Goal: Task Accomplishment & Management: Use online tool/utility

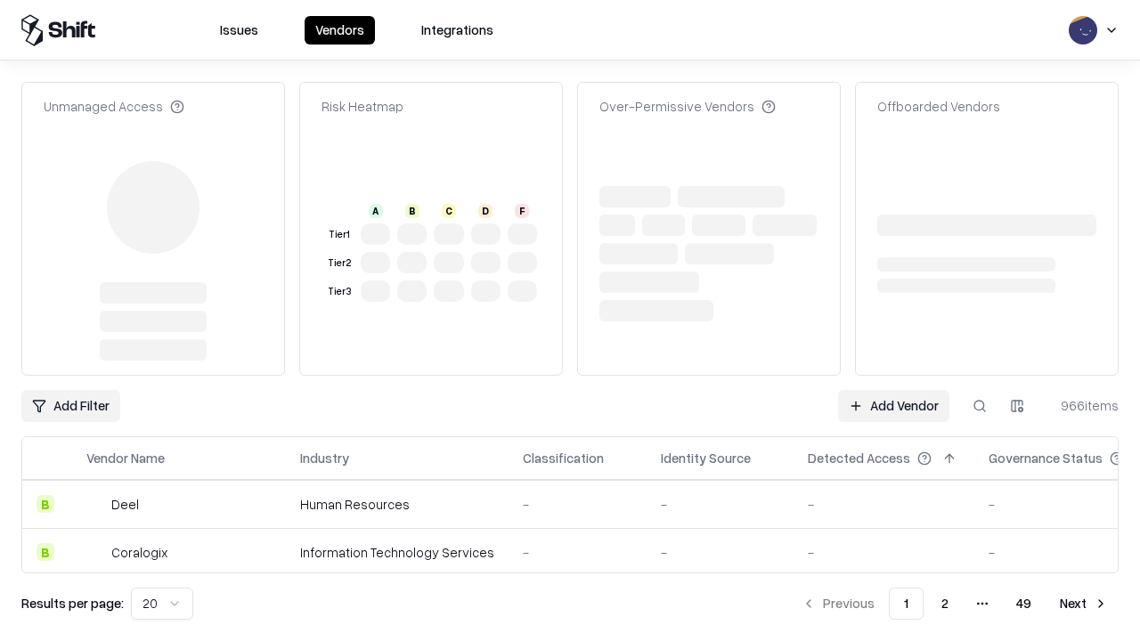
click at [893, 390] on link "Add Vendor" at bounding box center [893, 406] width 111 height 32
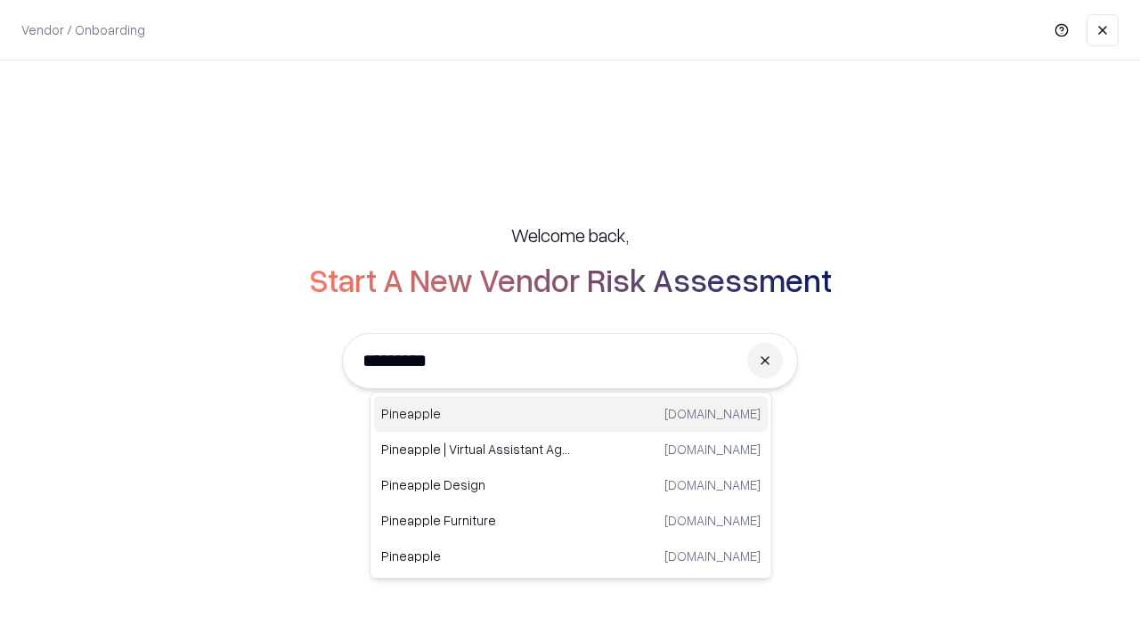
click at [571, 414] on div "Pineapple [DOMAIN_NAME]" at bounding box center [571, 414] width 394 height 36
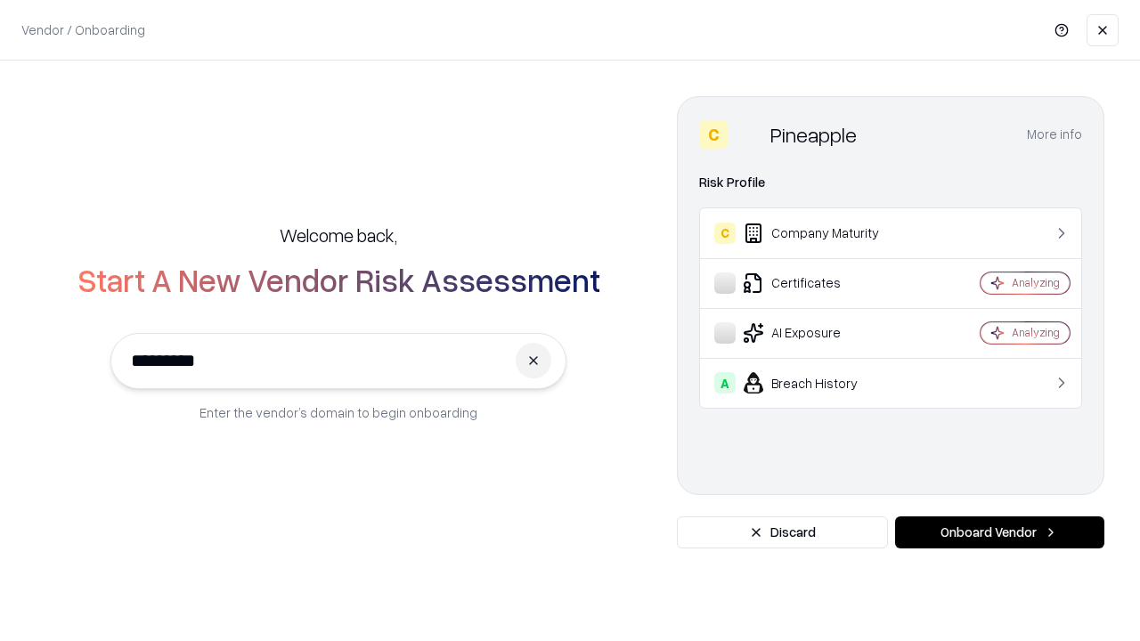
type input "*********"
click at [999, 533] on button "Onboard Vendor" at bounding box center [999, 533] width 209 height 32
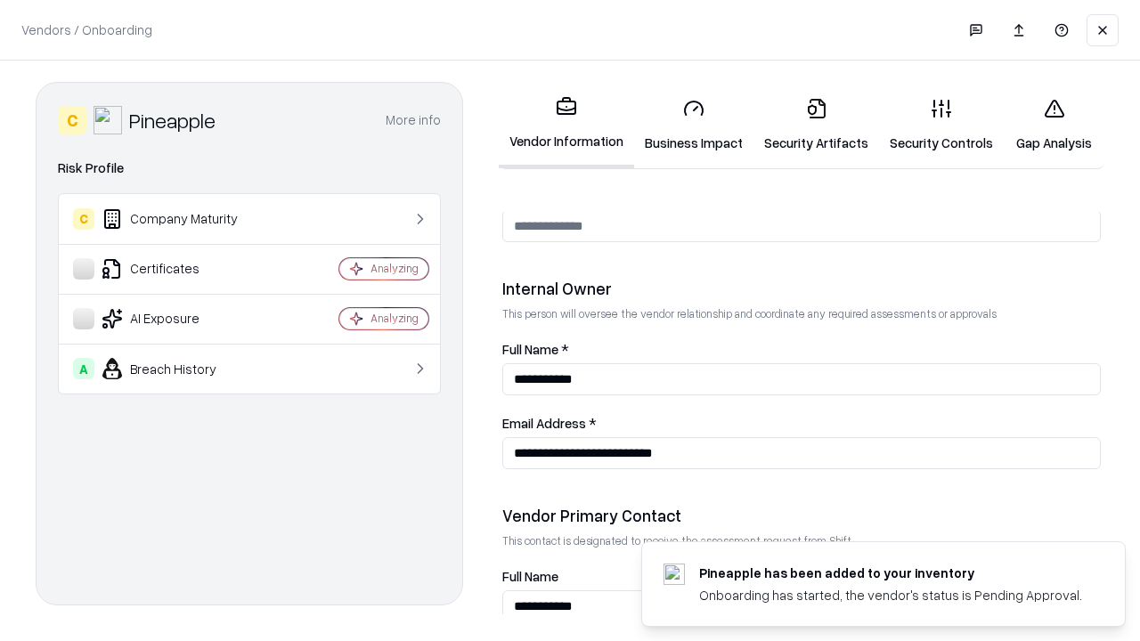
scroll to position [923, 0]
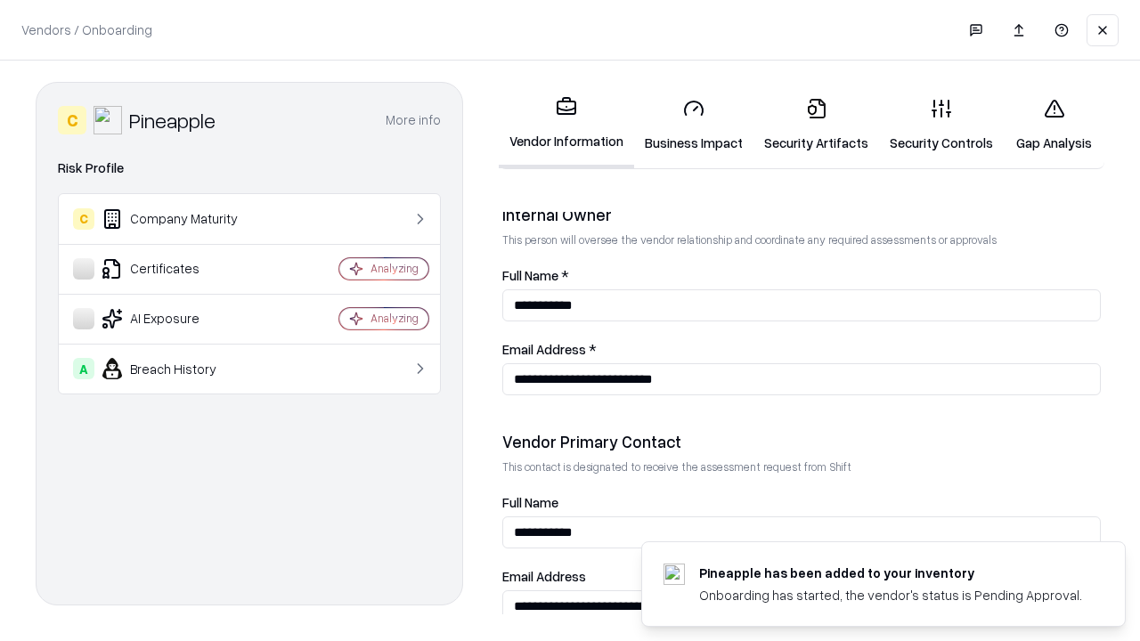
click at [694, 125] on link "Business Impact" at bounding box center [693, 125] width 119 height 83
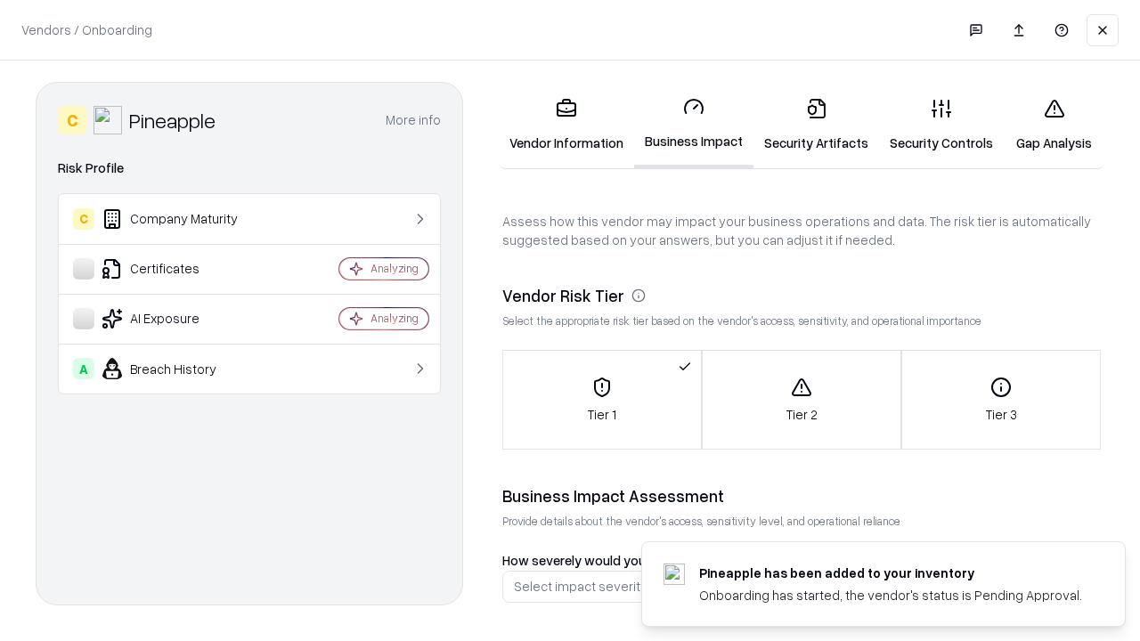
click at [816, 125] on link "Security Artifacts" at bounding box center [816, 125] width 126 height 83
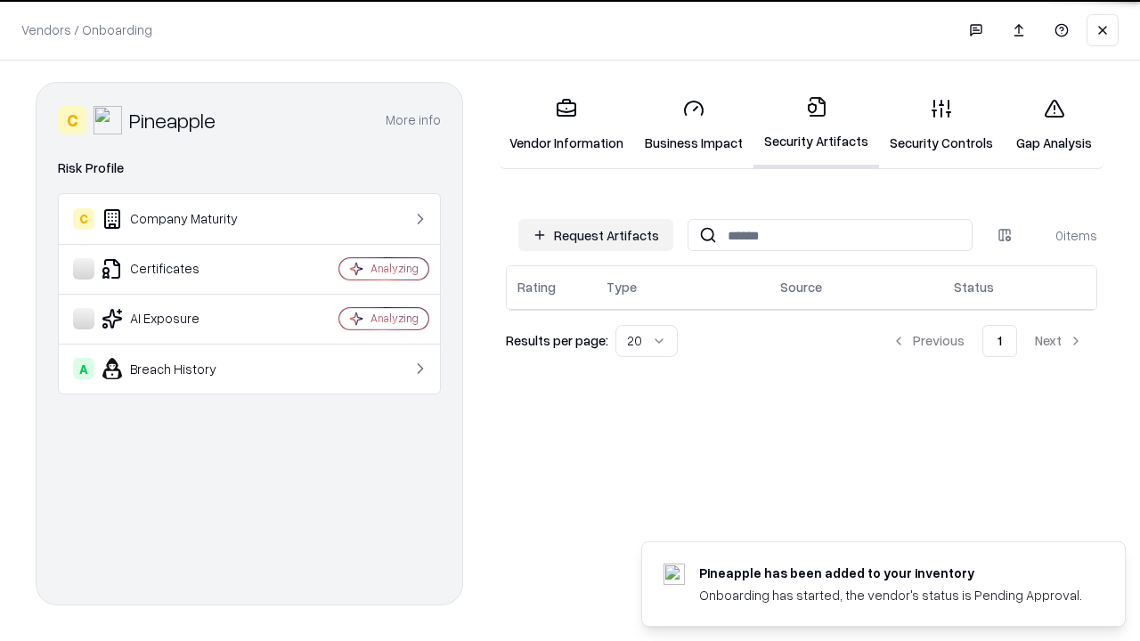
click at [596, 234] on button "Request Artifacts" at bounding box center [595, 235] width 155 height 32
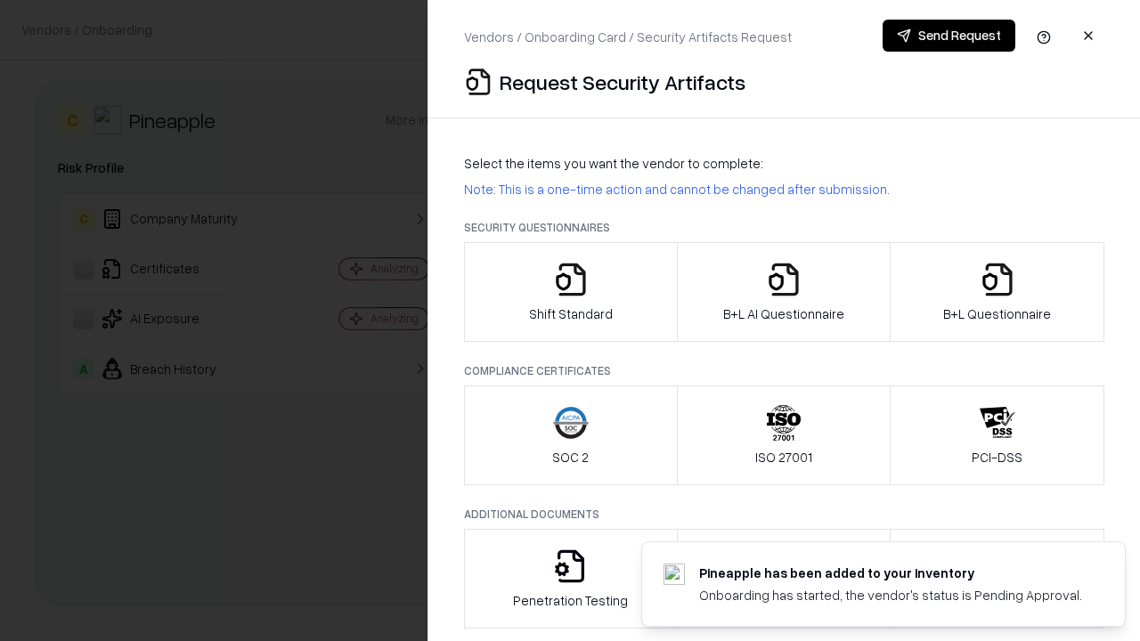
click at [570, 292] on icon "button" at bounding box center [571, 280] width 36 height 36
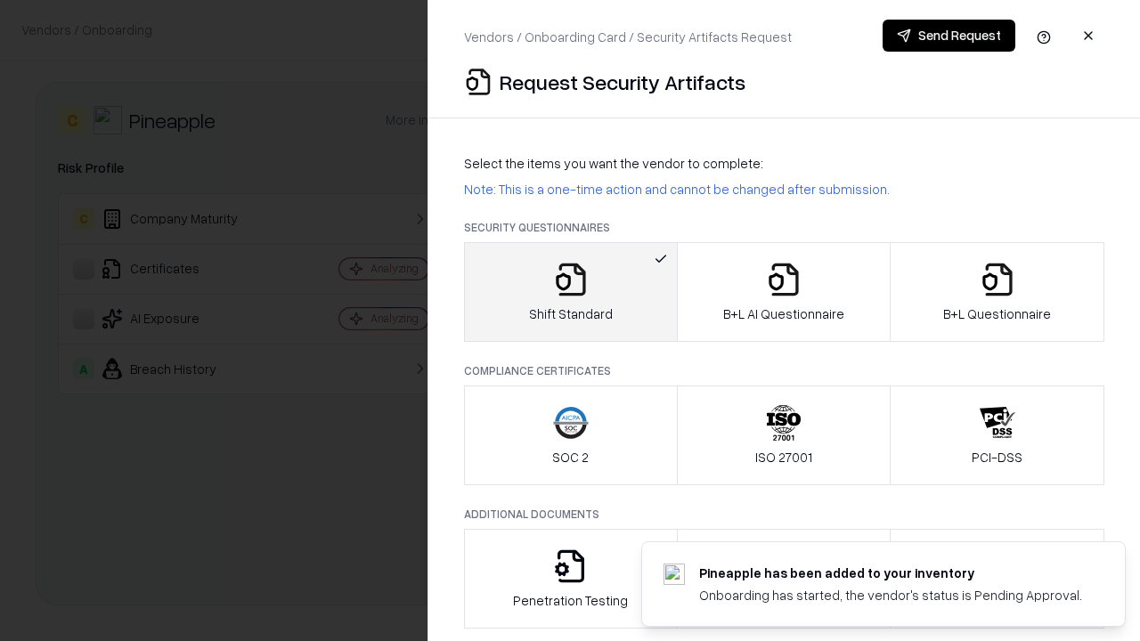
click at [949, 36] on button "Send Request" at bounding box center [949, 36] width 133 height 32
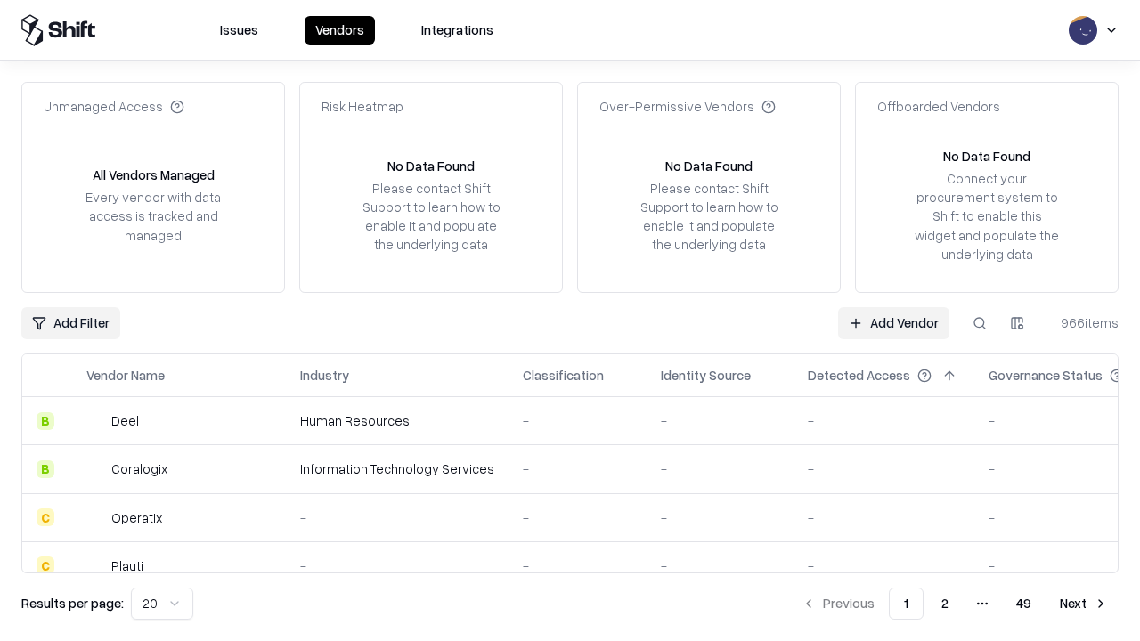
click at [980, 322] on button at bounding box center [980, 323] width 32 height 32
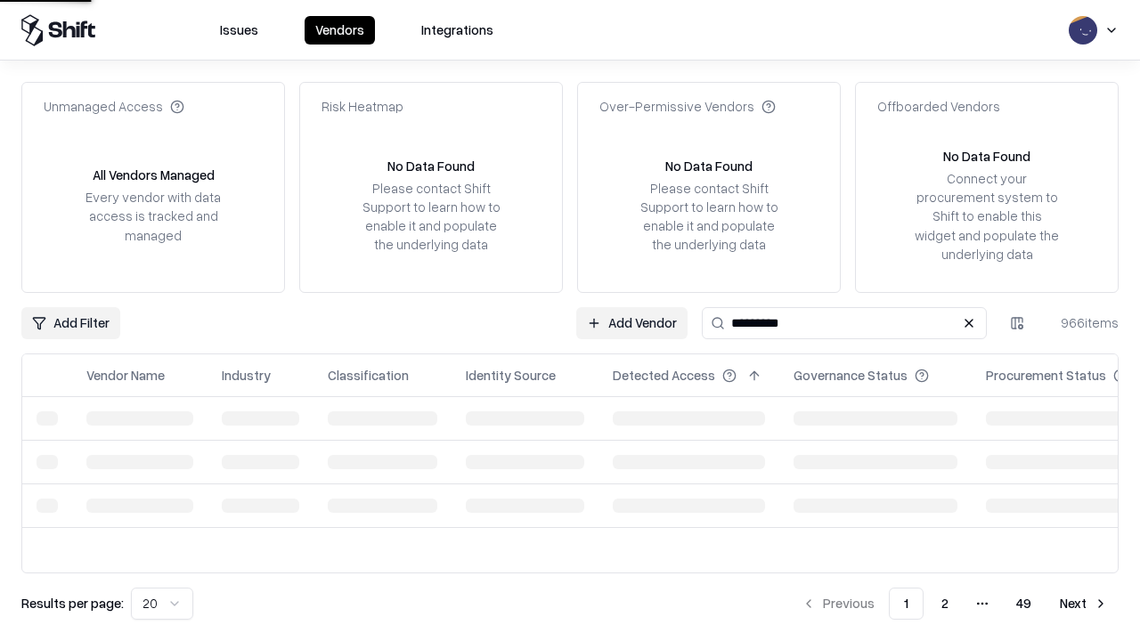
type input "*********"
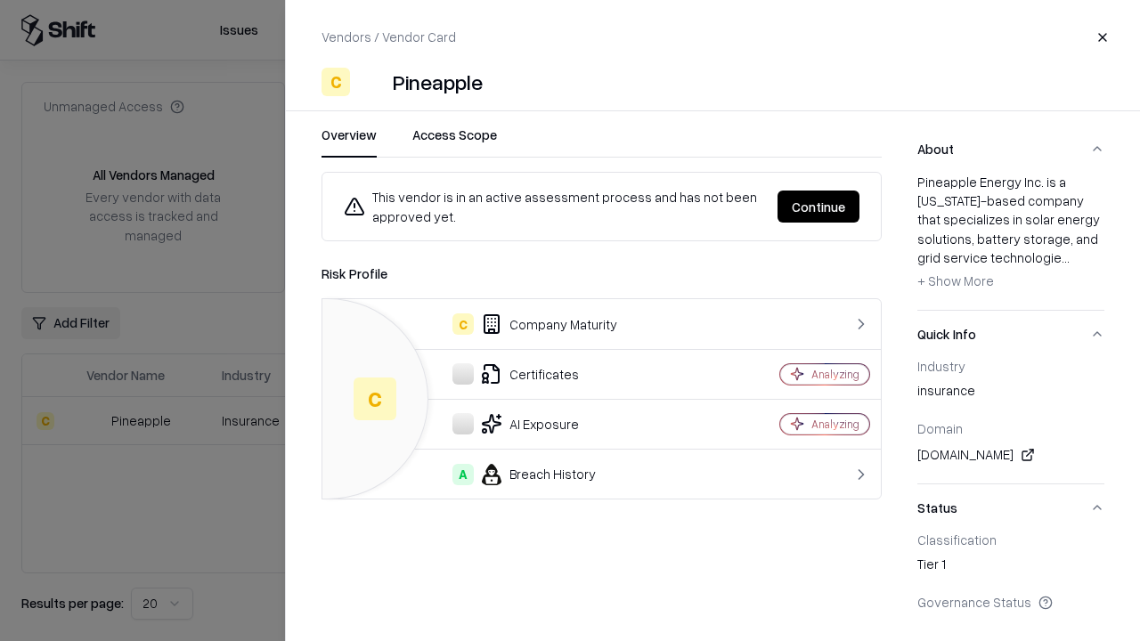
click at [819, 207] on button "Continue" at bounding box center [819, 207] width 82 height 32
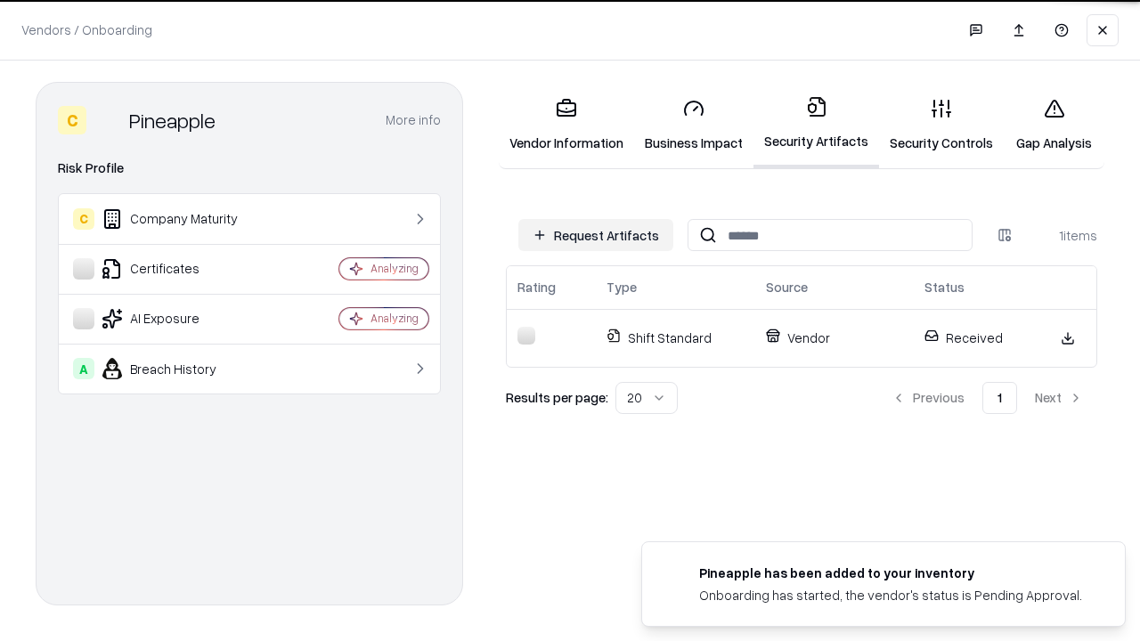
click at [1054, 125] on link "Gap Analysis" at bounding box center [1054, 125] width 101 height 83
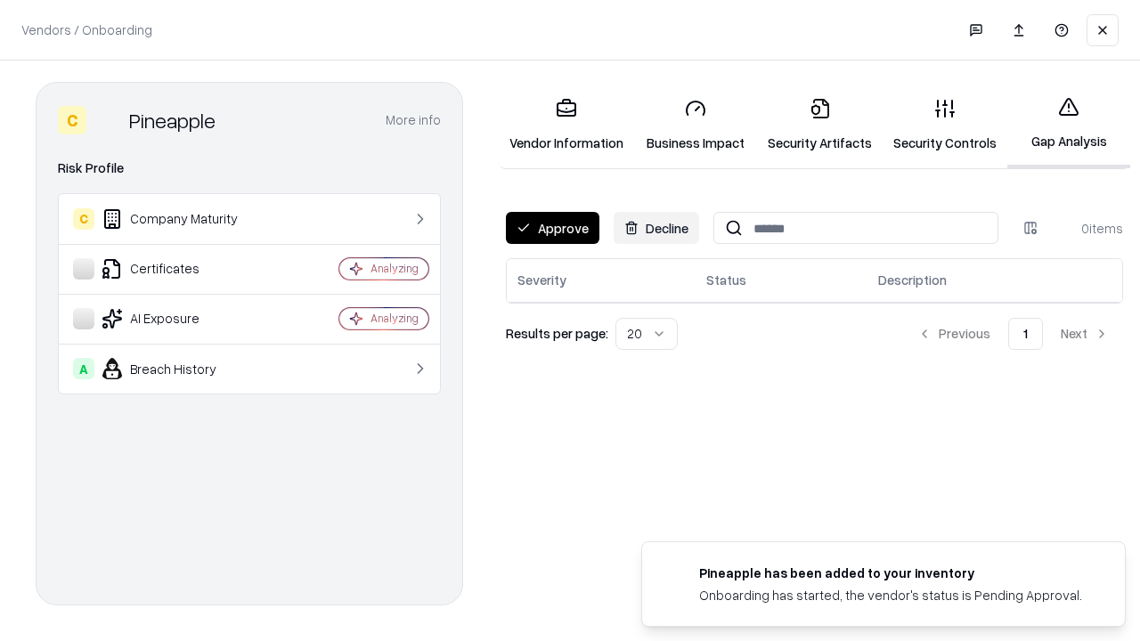
click at [552, 228] on button "Approve" at bounding box center [553, 228] width 94 height 32
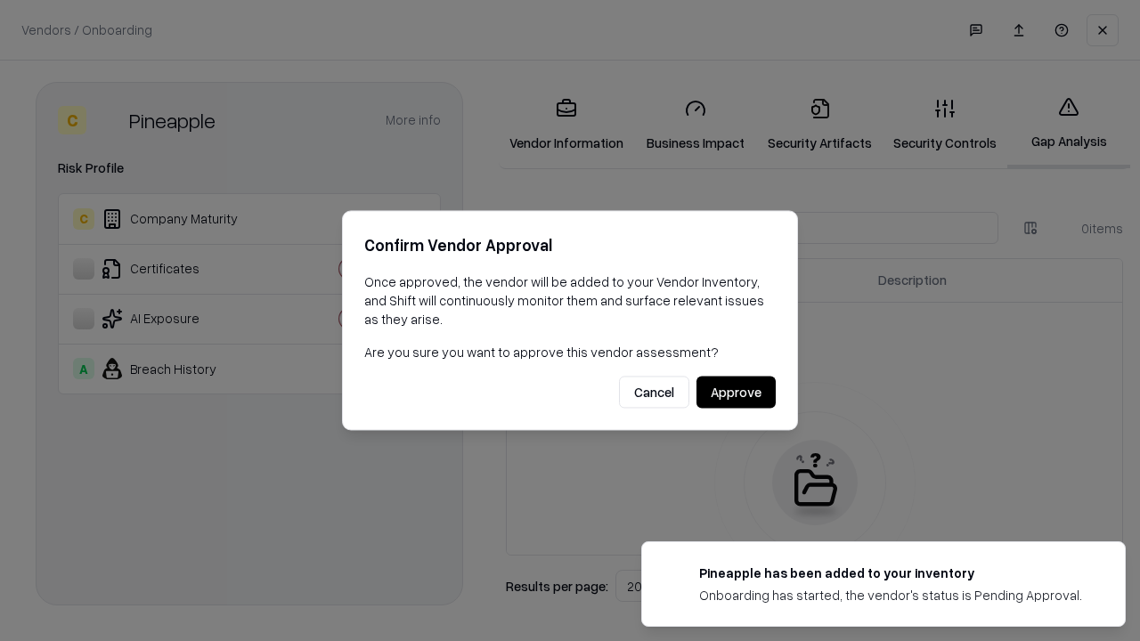
click at [736, 392] on button "Approve" at bounding box center [735, 393] width 79 height 32
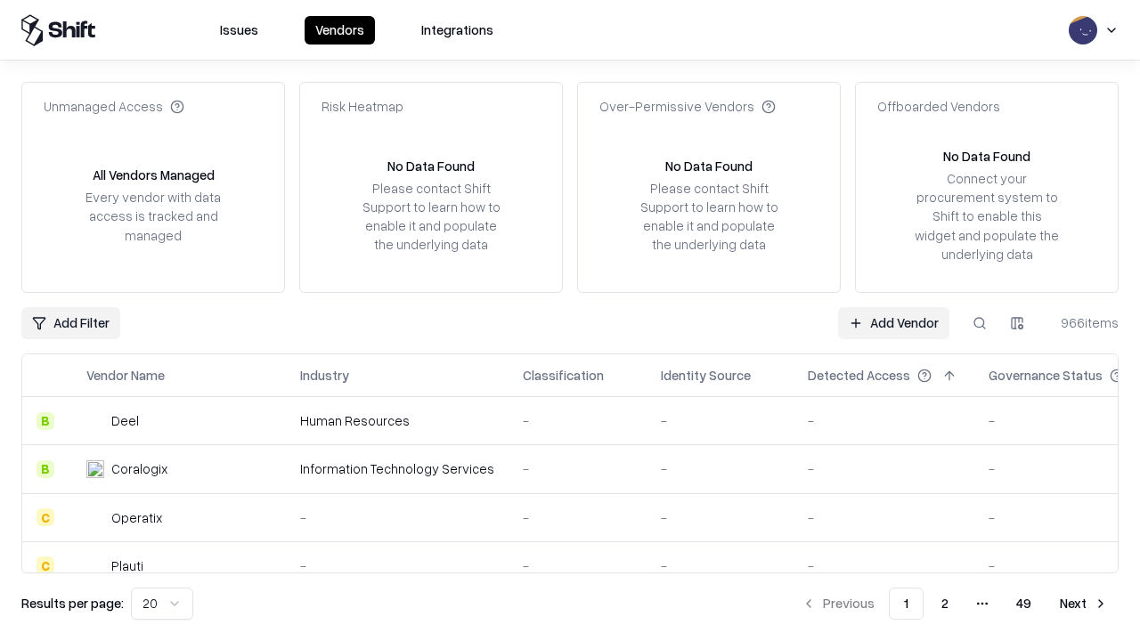
type input "*********"
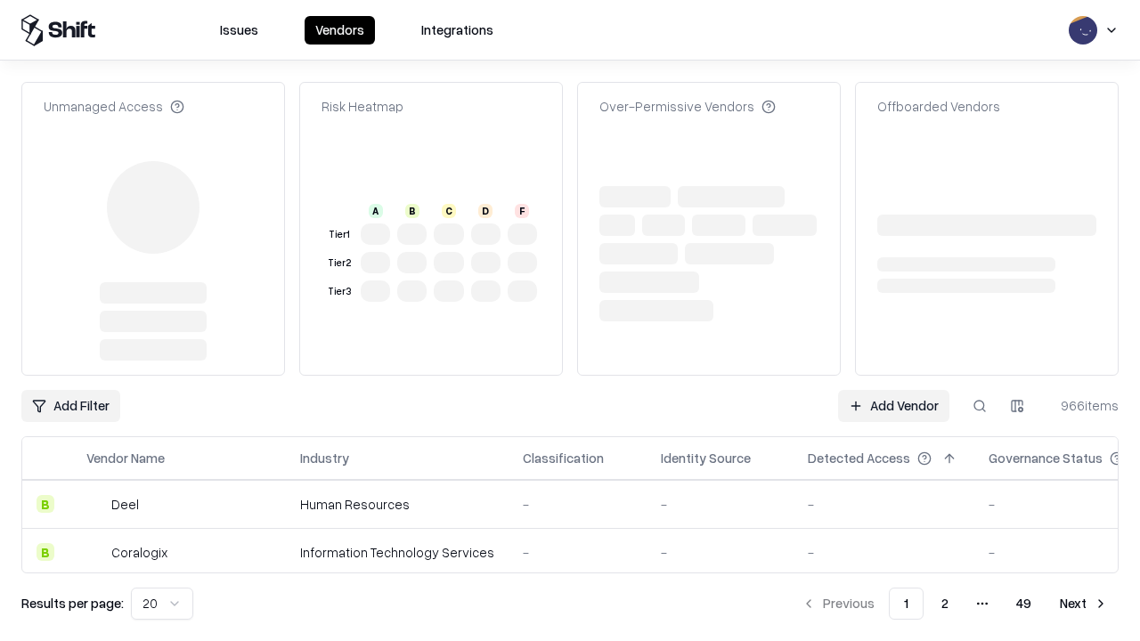
click at [893, 390] on link "Add Vendor" at bounding box center [893, 406] width 111 height 32
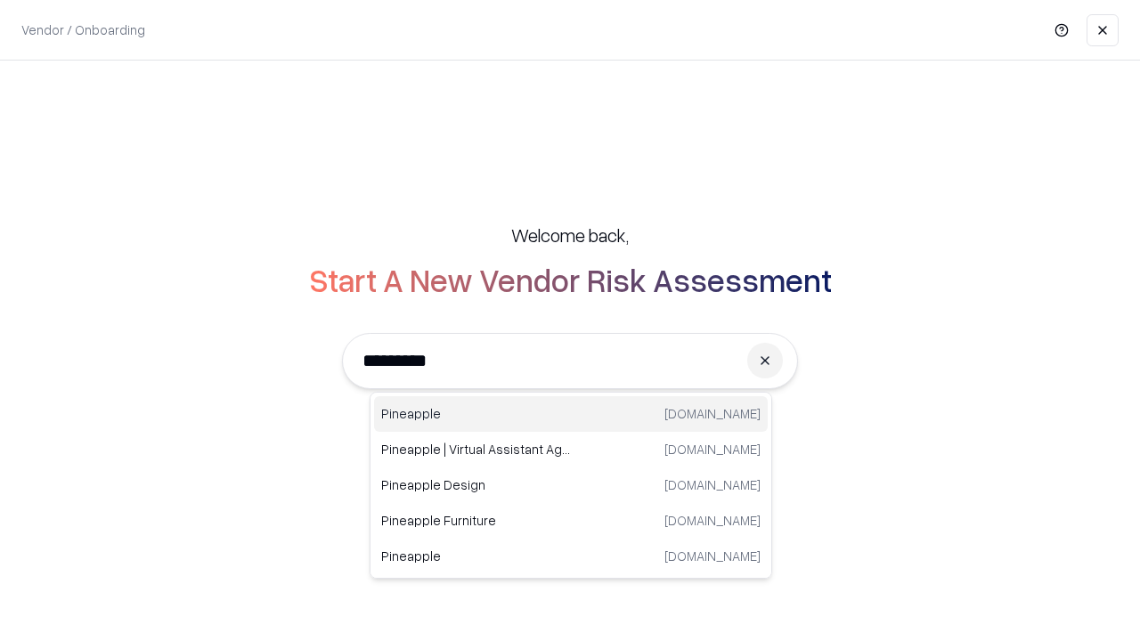
click at [571, 414] on div "Pineapple pineappleenergy.com" at bounding box center [571, 414] width 394 height 36
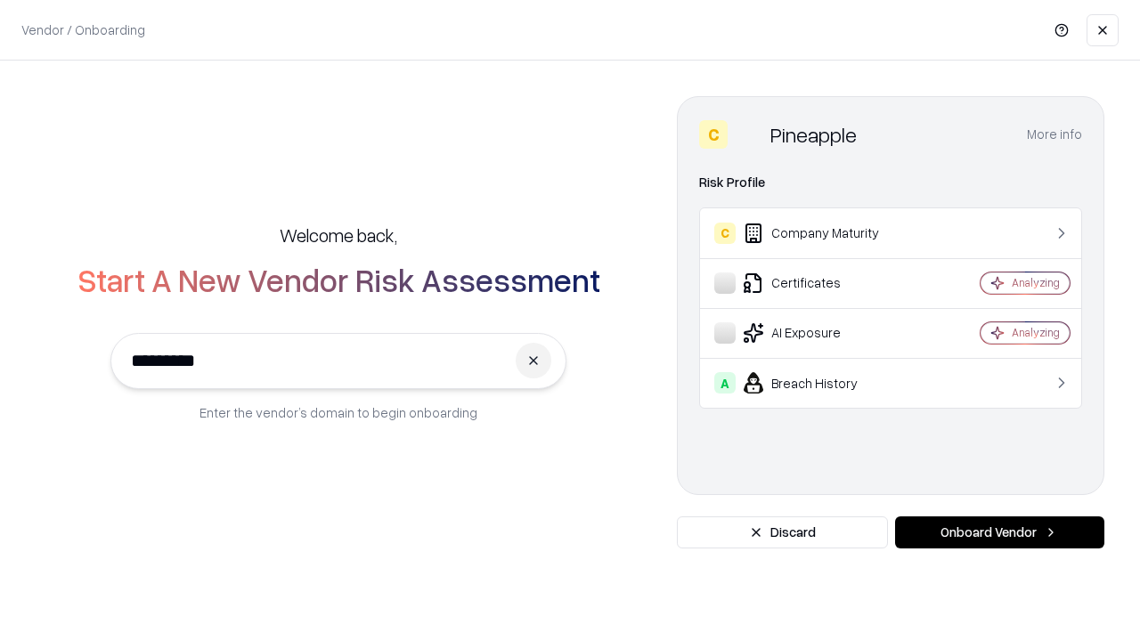
type input "*********"
click at [999, 533] on button "Onboard Vendor" at bounding box center [999, 533] width 209 height 32
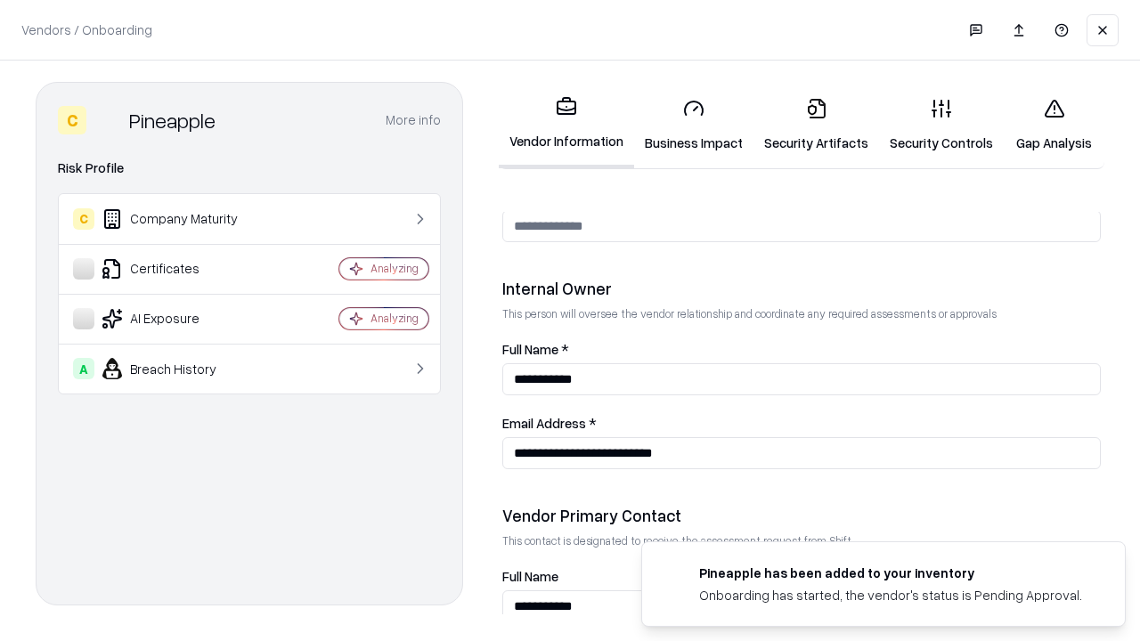
scroll to position [923, 0]
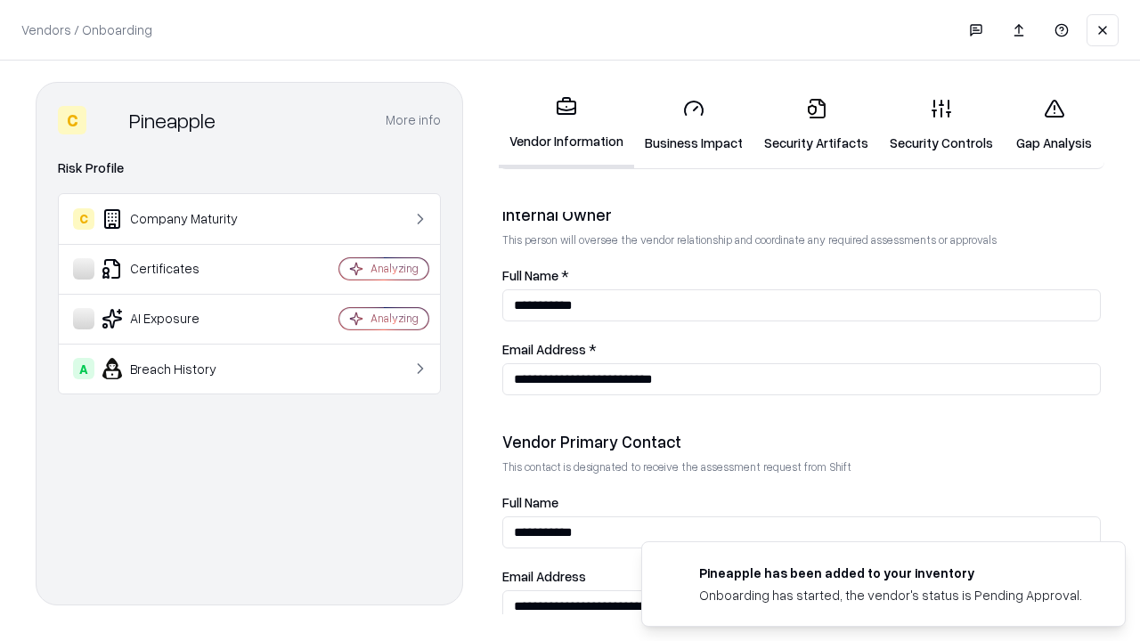
click at [1054, 125] on link "Gap Analysis" at bounding box center [1054, 125] width 101 height 83
